Goal: Task Accomplishment & Management: Use online tool/utility

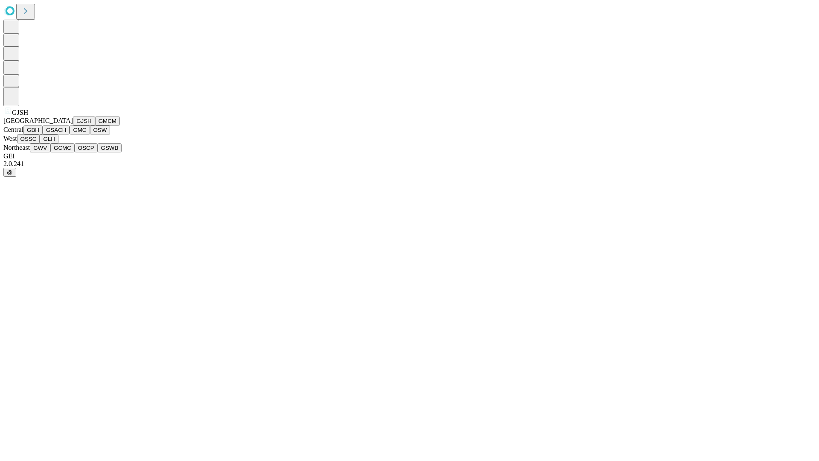
click at [73, 125] on button "GJSH" at bounding box center [84, 120] width 22 height 9
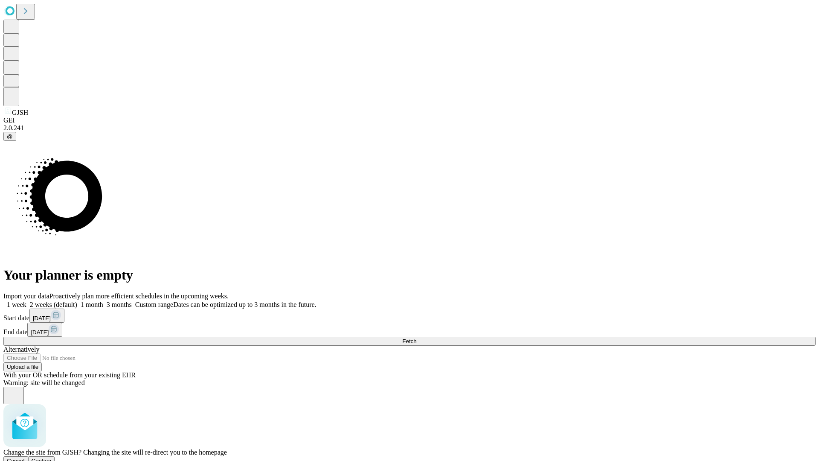
click at [52, 457] on span "Confirm" at bounding box center [42, 460] width 20 height 6
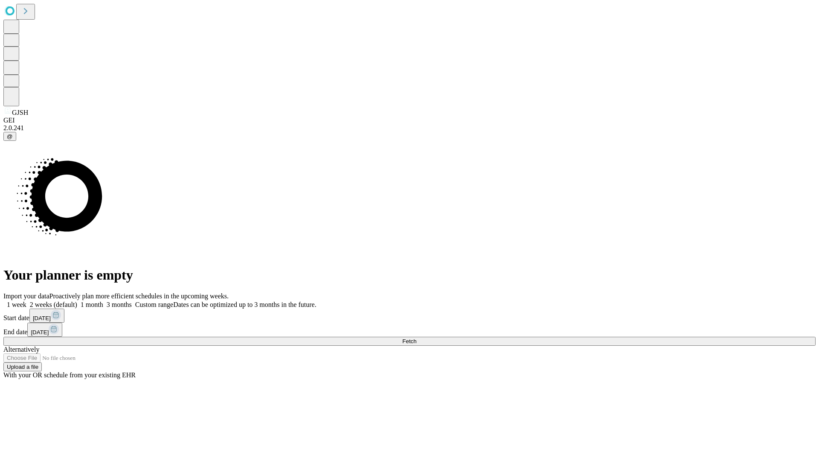
click at [26, 301] on label "1 week" at bounding box center [14, 304] width 23 height 7
click at [416, 338] on span "Fetch" at bounding box center [409, 341] width 14 height 6
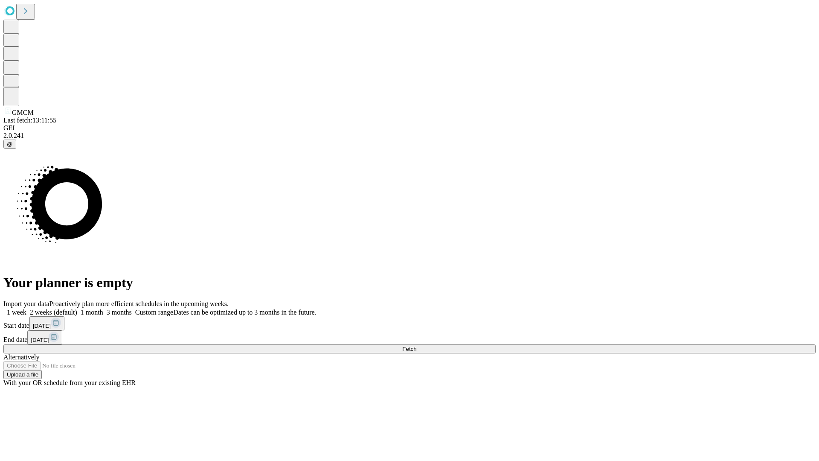
click at [26, 308] on label "1 week" at bounding box center [14, 311] width 23 height 7
click at [416, 346] on span "Fetch" at bounding box center [409, 349] width 14 height 6
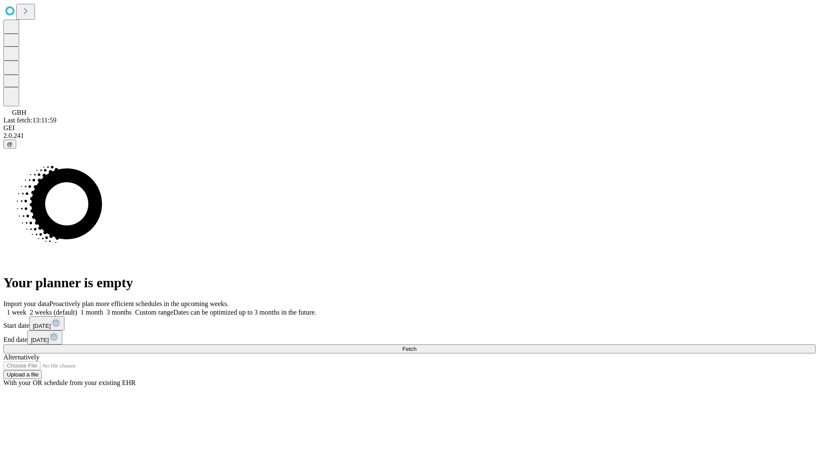
click at [26, 308] on label "1 week" at bounding box center [14, 311] width 23 height 7
click at [416, 346] on span "Fetch" at bounding box center [409, 349] width 14 height 6
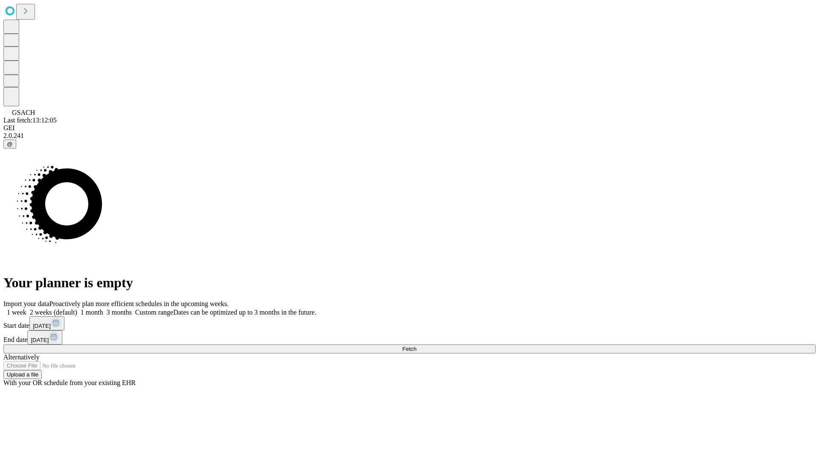
click at [26, 308] on label "1 week" at bounding box center [14, 311] width 23 height 7
click at [416, 346] on span "Fetch" at bounding box center [409, 349] width 14 height 6
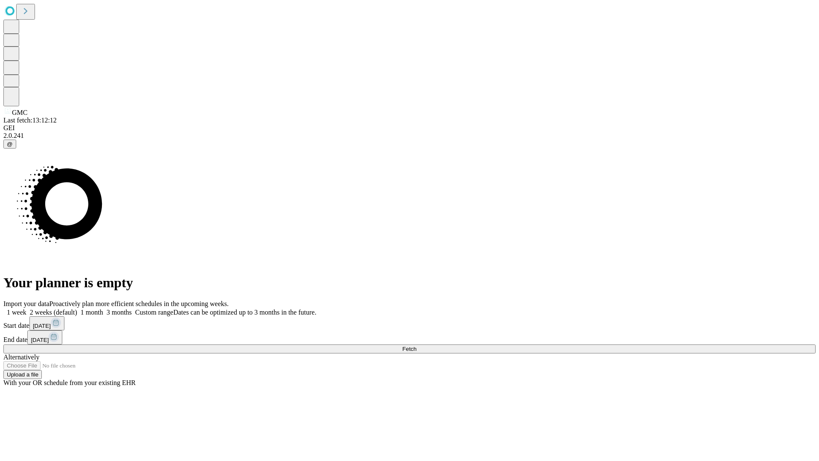
click at [26, 308] on label "1 week" at bounding box center [14, 311] width 23 height 7
click at [416, 346] on span "Fetch" at bounding box center [409, 349] width 14 height 6
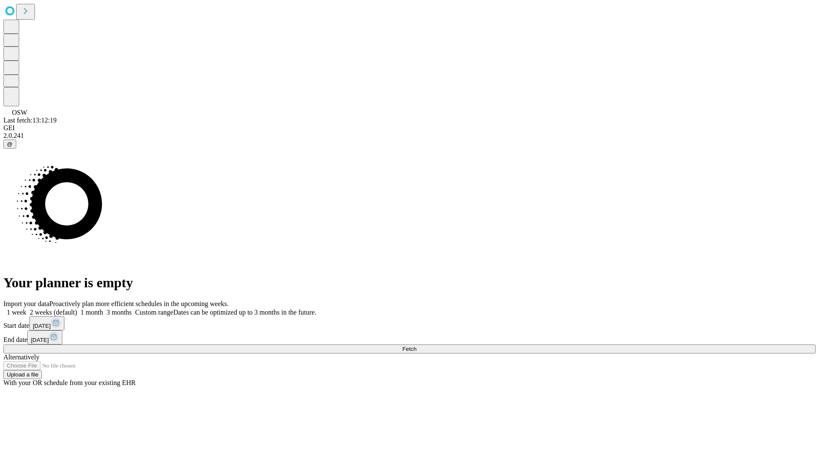
click at [26, 308] on label "1 week" at bounding box center [14, 311] width 23 height 7
click at [416, 346] on span "Fetch" at bounding box center [409, 349] width 14 height 6
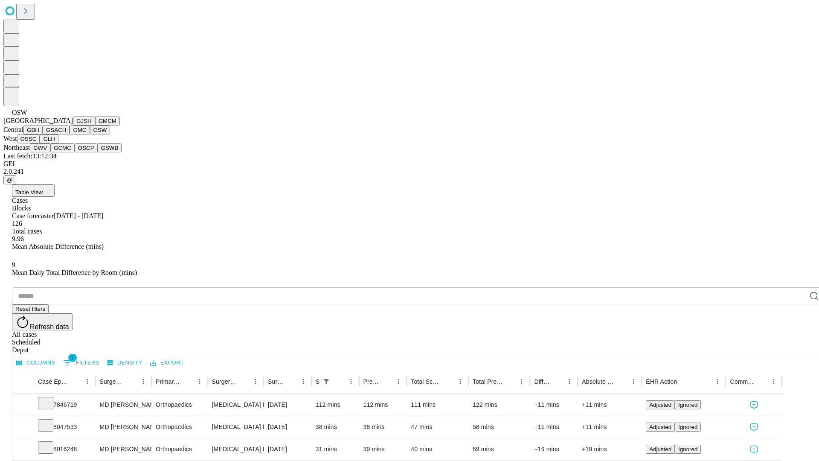
click at [40, 143] on button "OSSC" at bounding box center [28, 138] width 23 height 9
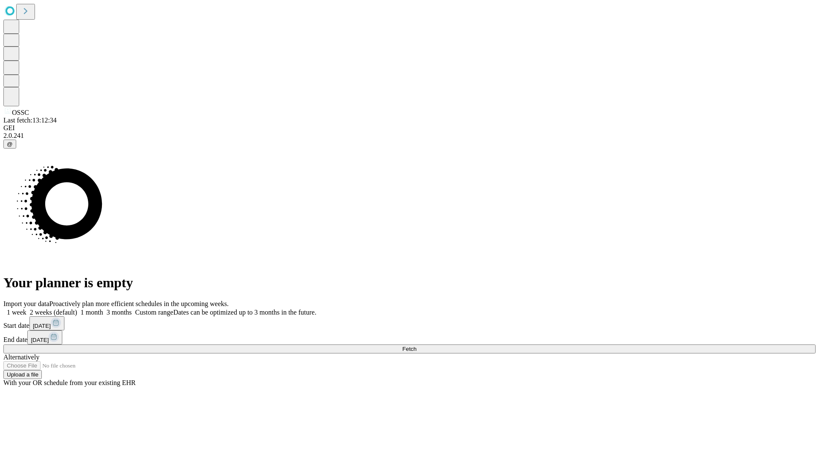
click at [416, 346] on span "Fetch" at bounding box center [409, 349] width 14 height 6
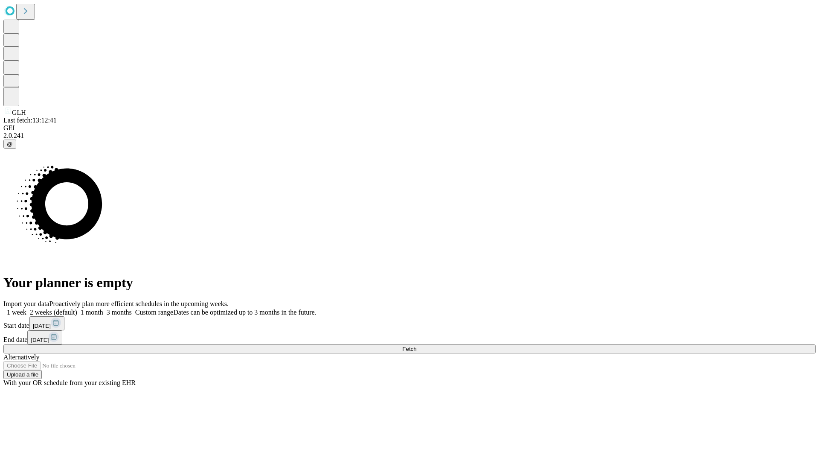
click at [26, 308] on label "1 week" at bounding box center [14, 311] width 23 height 7
click at [416, 346] on span "Fetch" at bounding box center [409, 349] width 14 height 6
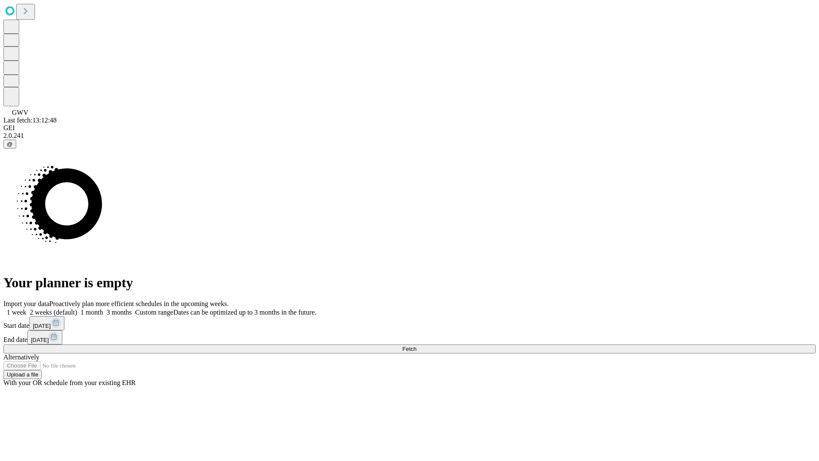
click at [26, 308] on label "1 week" at bounding box center [14, 311] width 23 height 7
click at [416, 346] on span "Fetch" at bounding box center [409, 349] width 14 height 6
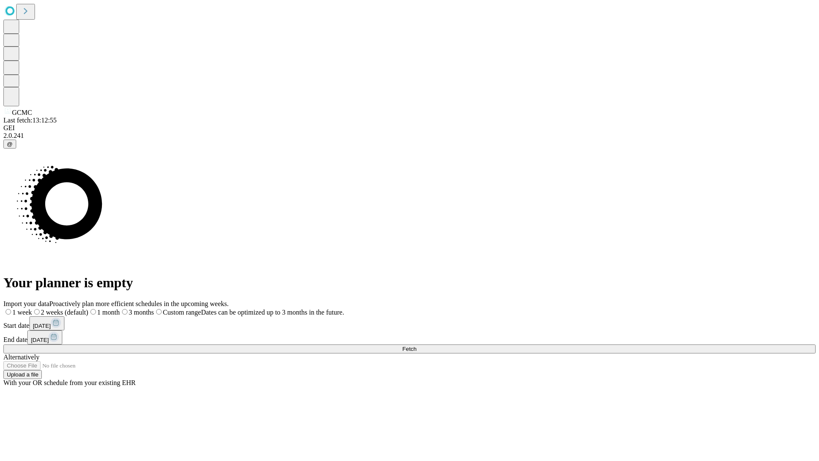
click at [32, 308] on label "1 week" at bounding box center [17, 311] width 29 height 7
click at [416, 346] on span "Fetch" at bounding box center [409, 349] width 14 height 6
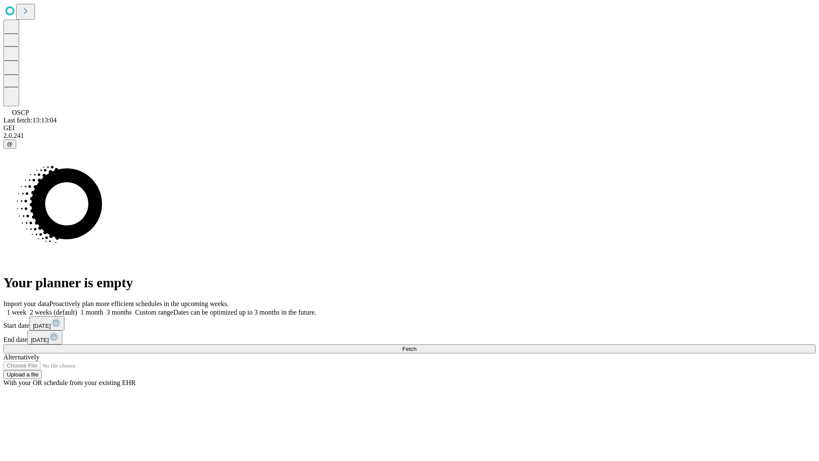
click at [26, 308] on label "1 week" at bounding box center [14, 311] width 23 height 7
click at [416, 346] on span "Fetch" at bounding box center [409, 349] width 14 height 6
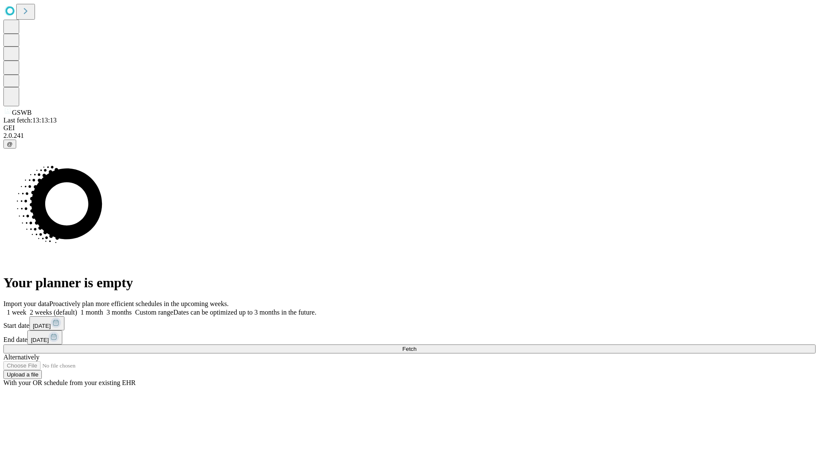
click at [26, 308] on label "1 week" at bounding box center [14, 311] width 23 height 7
click at [416, 346] on span "Fetch" at bounding box center [409, 349] width 14 height 6
